Goal: Communication & Community: Answer question/provide support

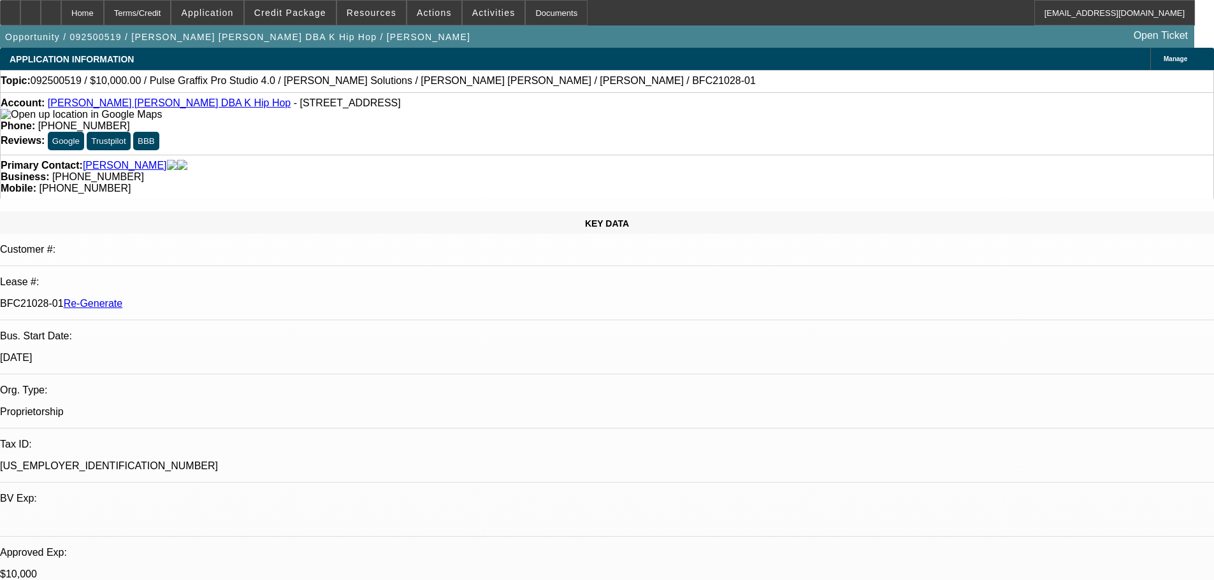
select select "3"
select select "0"
select select "2"
select select "0"
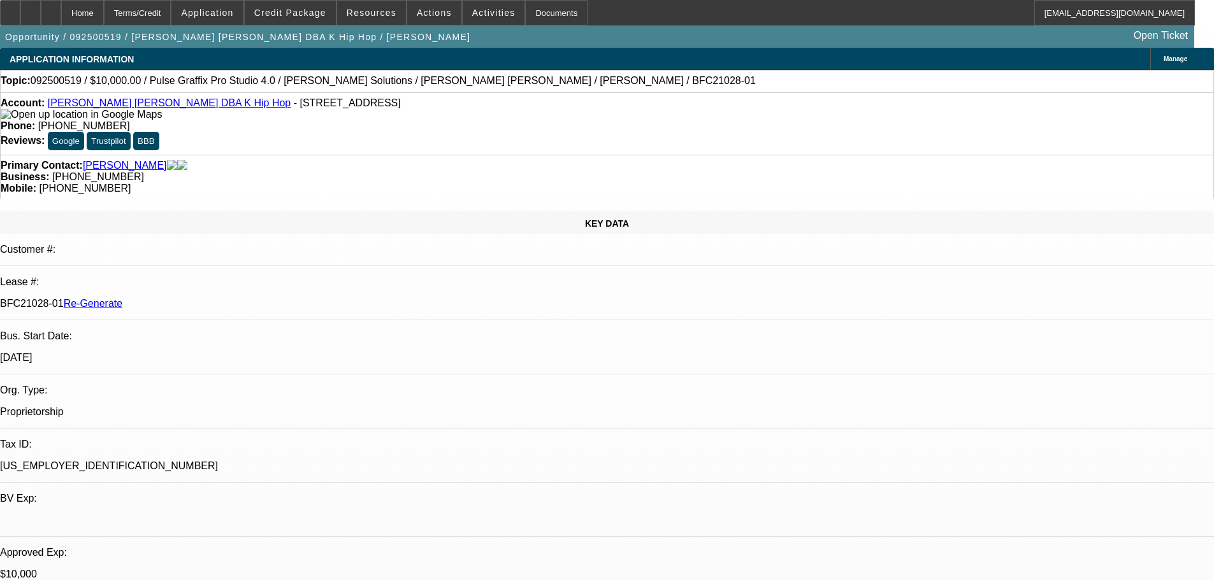
select select "6"
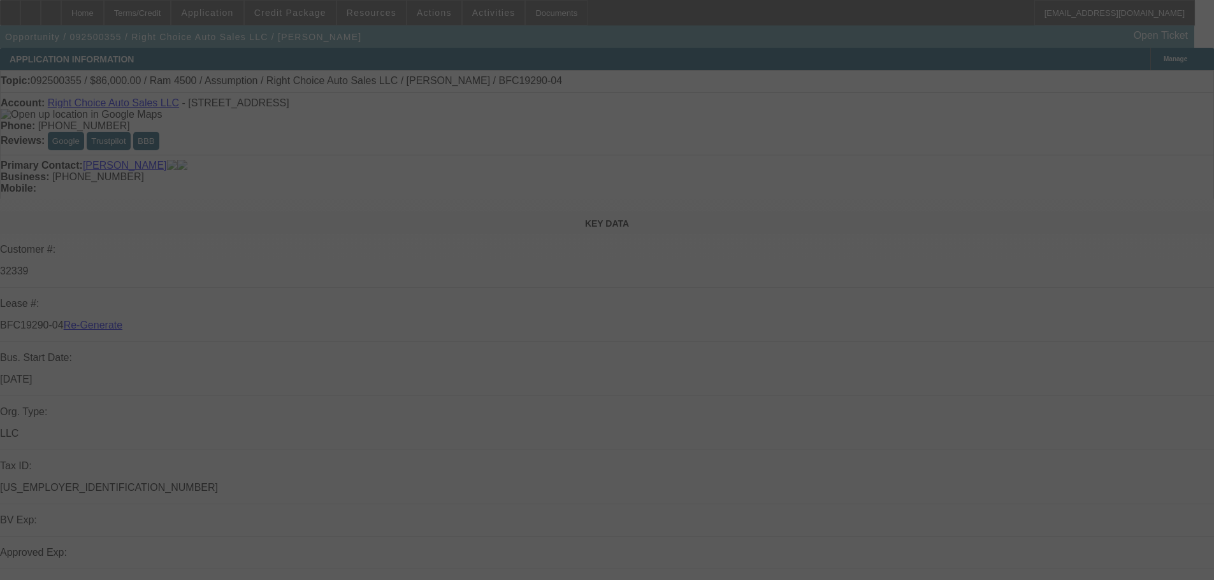
select select "4"
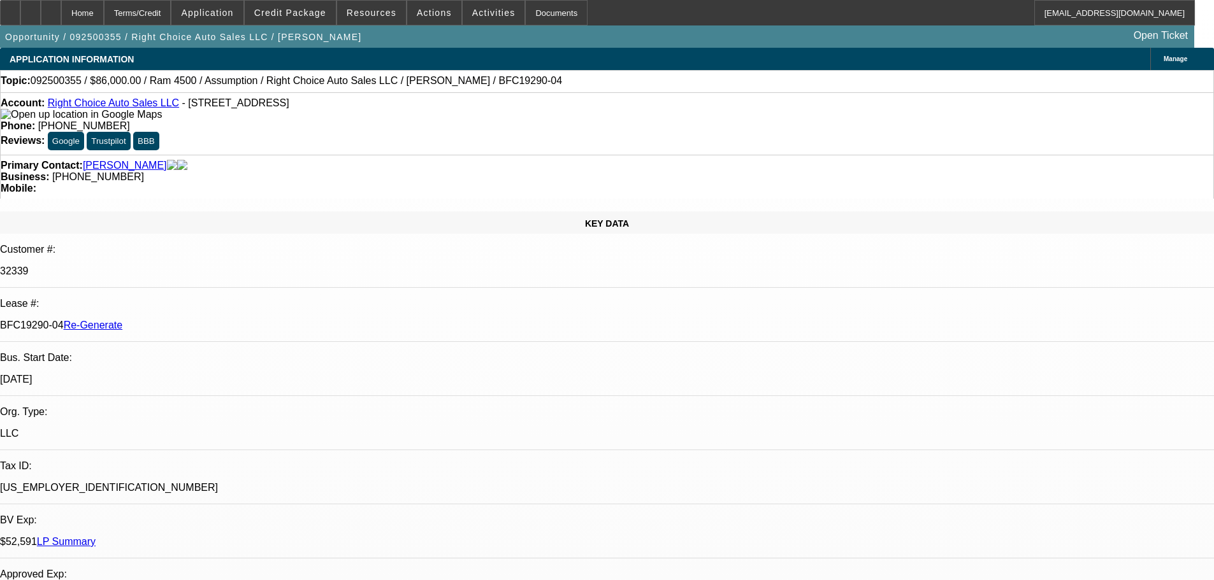
select select "0"
select select "2"
select select "0"
select select "4"
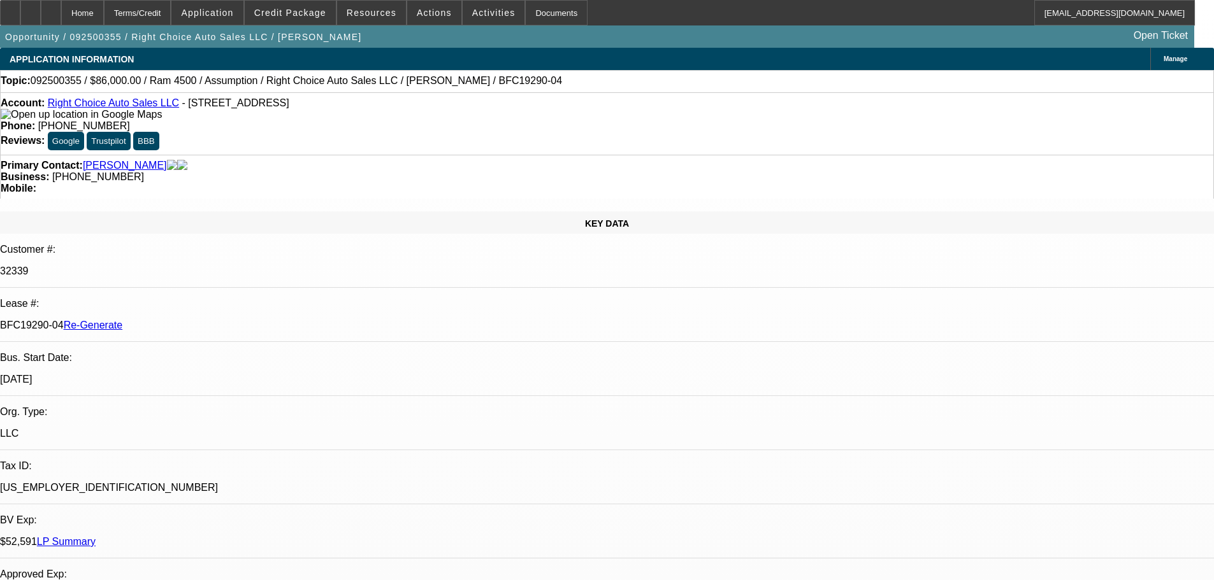
scroll to position [510, 0]
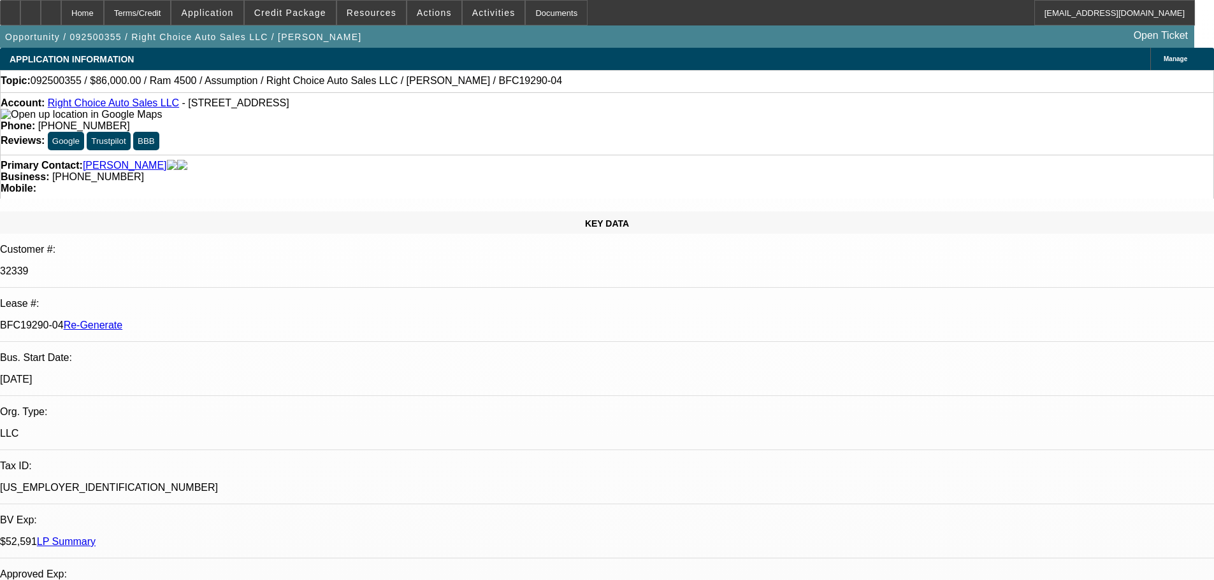
scroll to position [1147, 0]
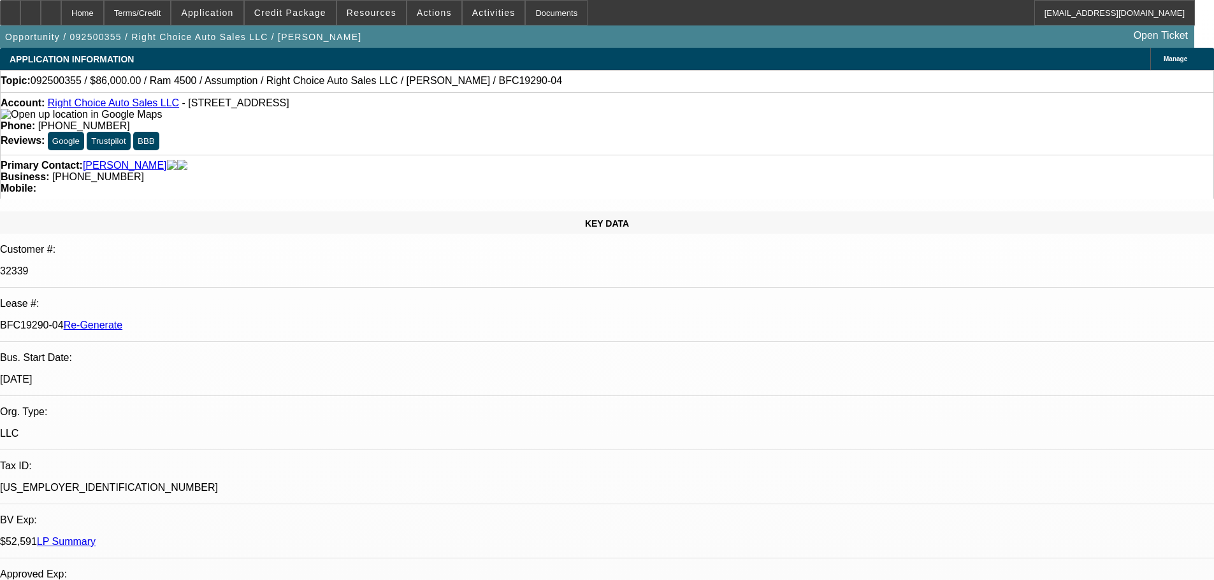
drag, startPoint x: 1101, startPoint y: 456, endPoint x: 931, endPoint y: 467, distance: 171.1
drag, startPoint x: 922, startPoint y: 455, endPoint x: 809, endPoint y: 434, distance: 115.3
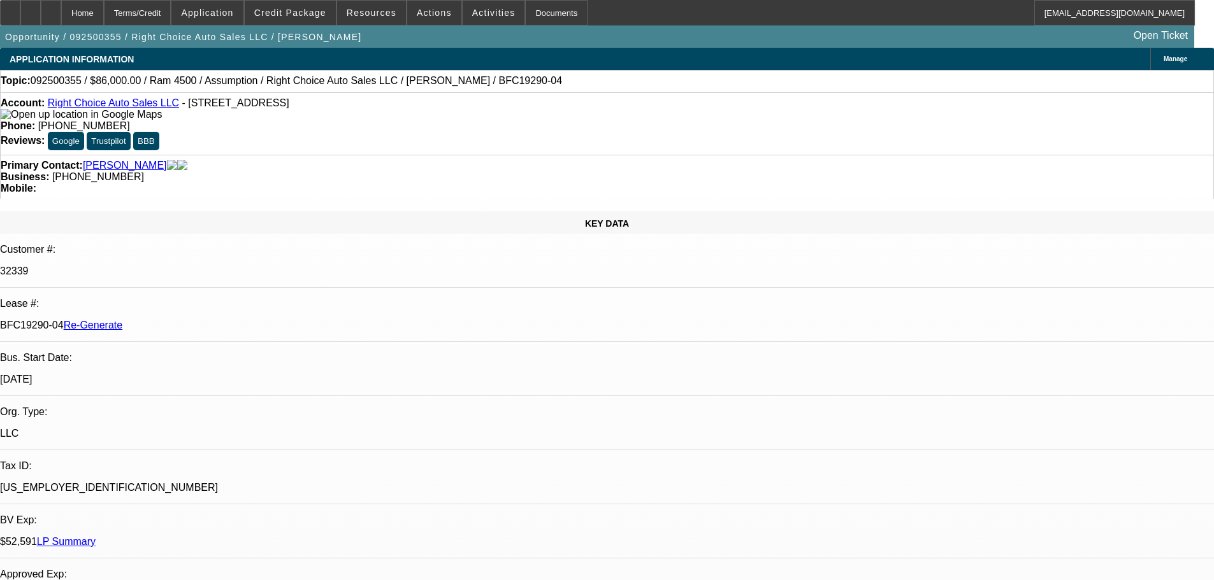
drag, startPoint x: 1015, startPoint y: 485, endPoint x: 1007, endPoint y: 480, distance: 10.3
drag, startPoint x: 941, startPoint y: 462, endPoint x: 858, endPoint y: 445, distance: 84.7
copy p "They would need to ask what would be needed to update the Registration, the tit…"
